Goal: Task Accomplishment & Management: Use online tool/utility

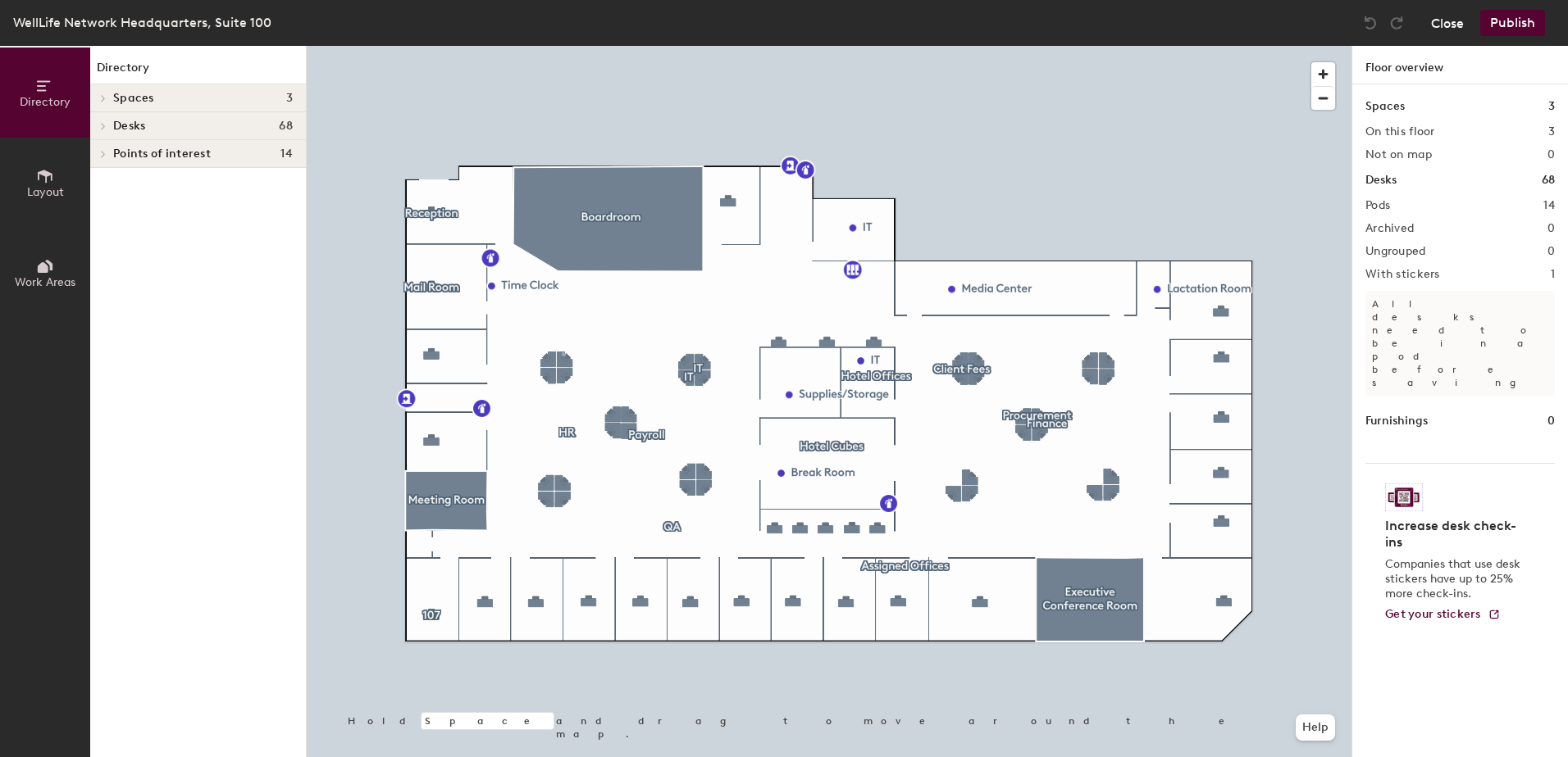
click at [1458, 22] on button "Close" at bounding box center [1447, 23] width 33 height 27
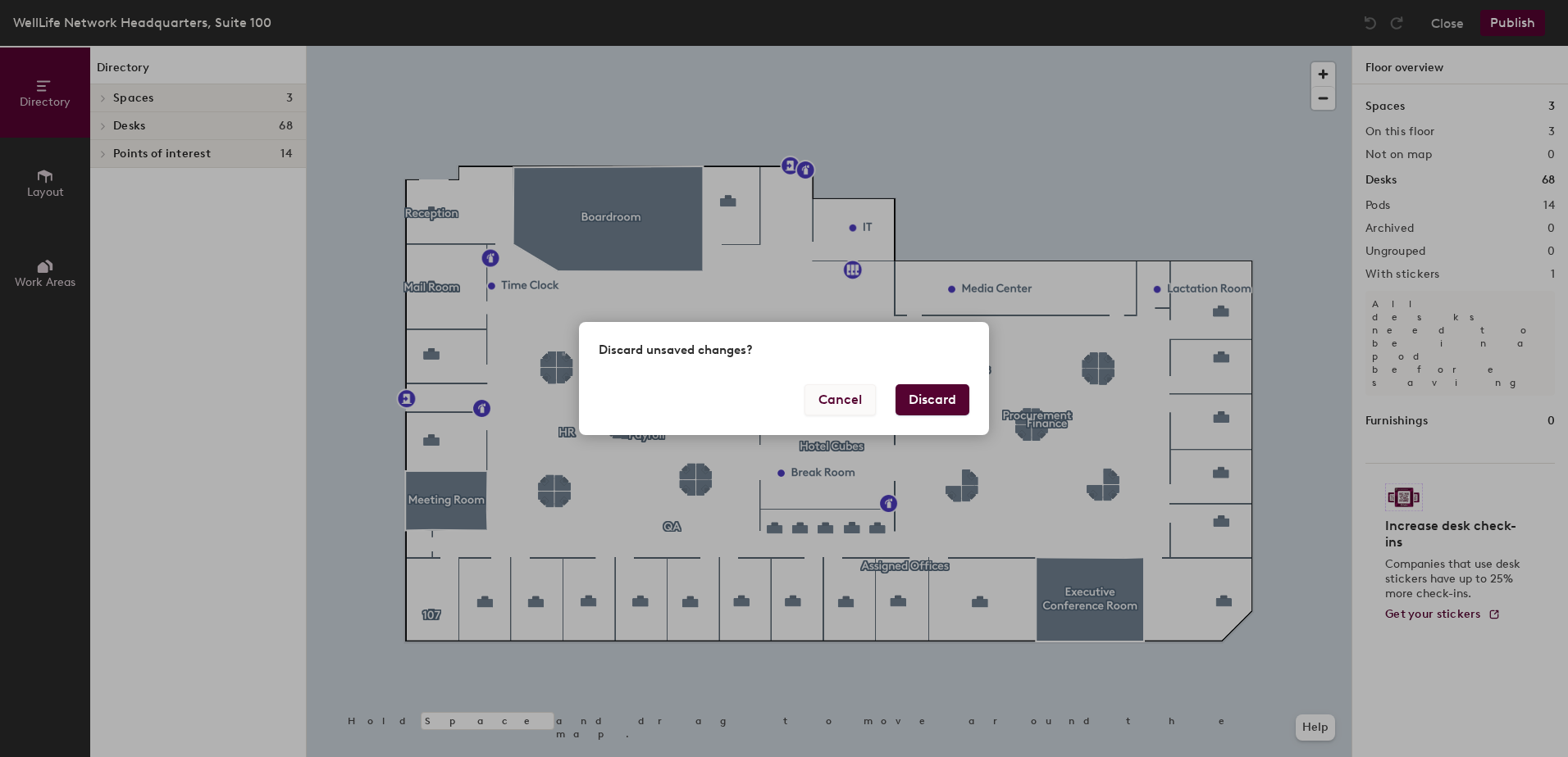
click at [847, 409] on button "Cancel" at bounding box center [840, 400] width 71 height 31
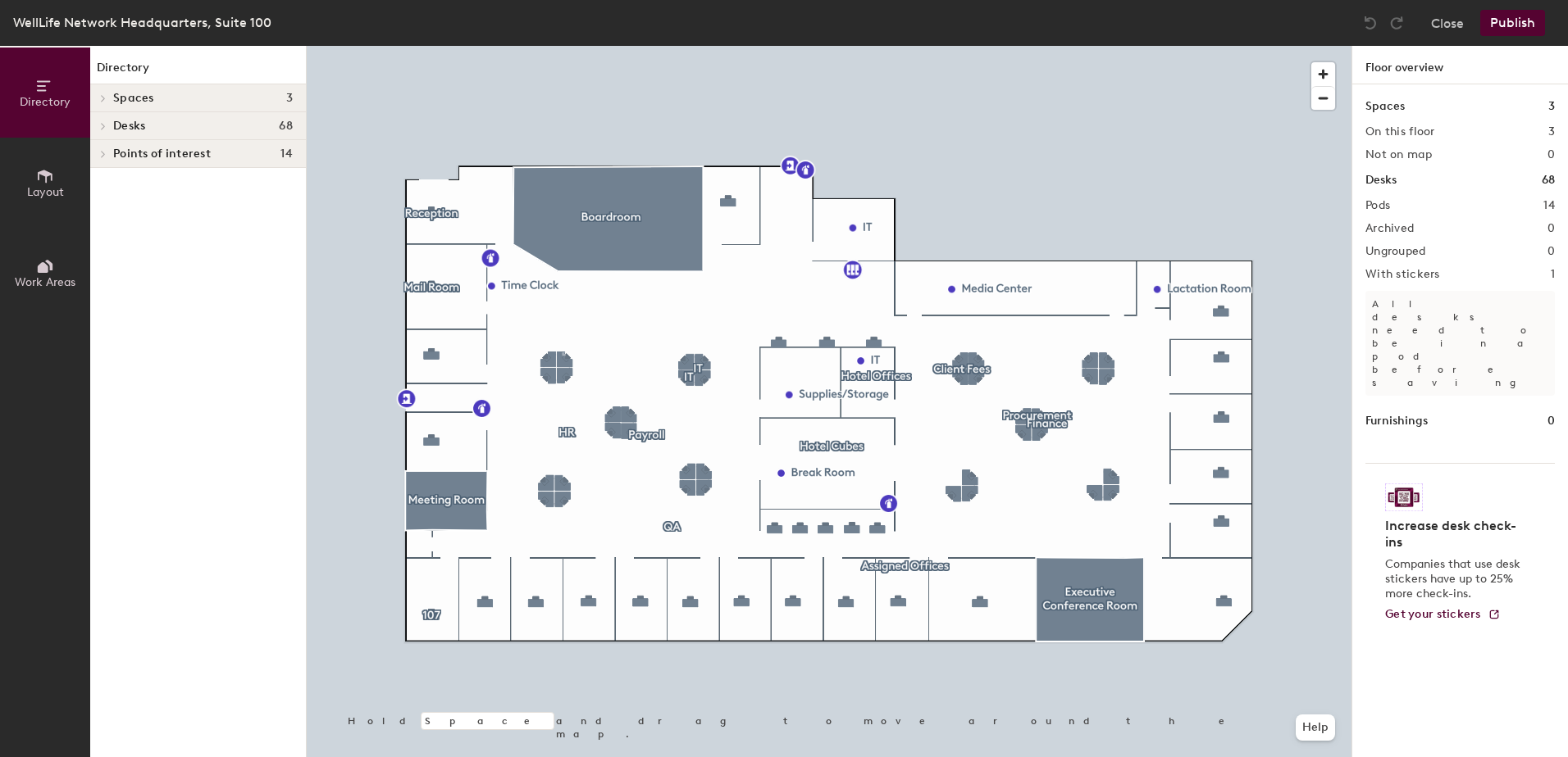
click at [1519, 20] on button "Publish" at bounding box center [1512, 23] width 64 height 27
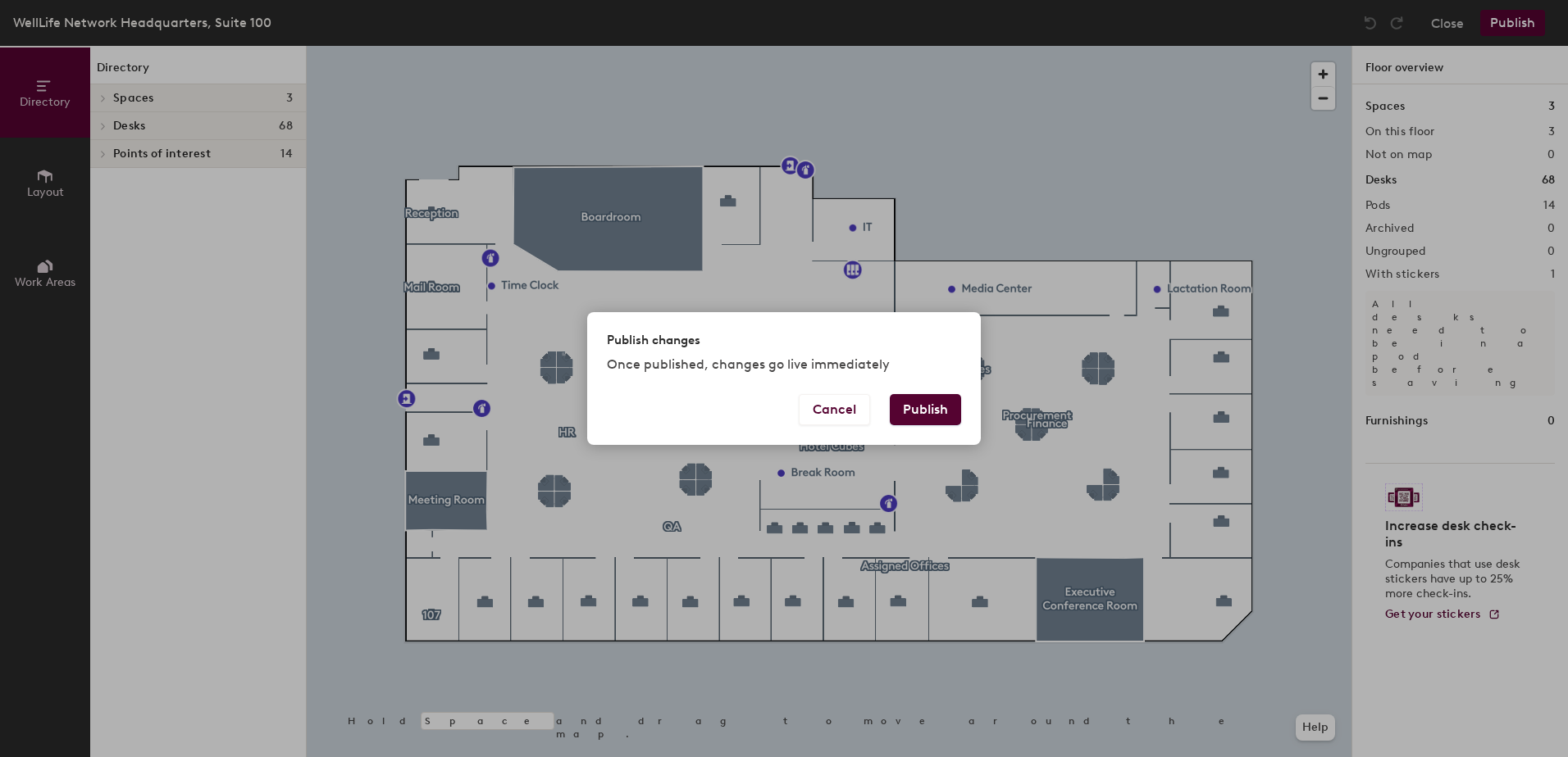
click at [918, 409] on button "Publish" at bounding box center [926, 409] width 71 height 31
